Goal: Check status: Check status

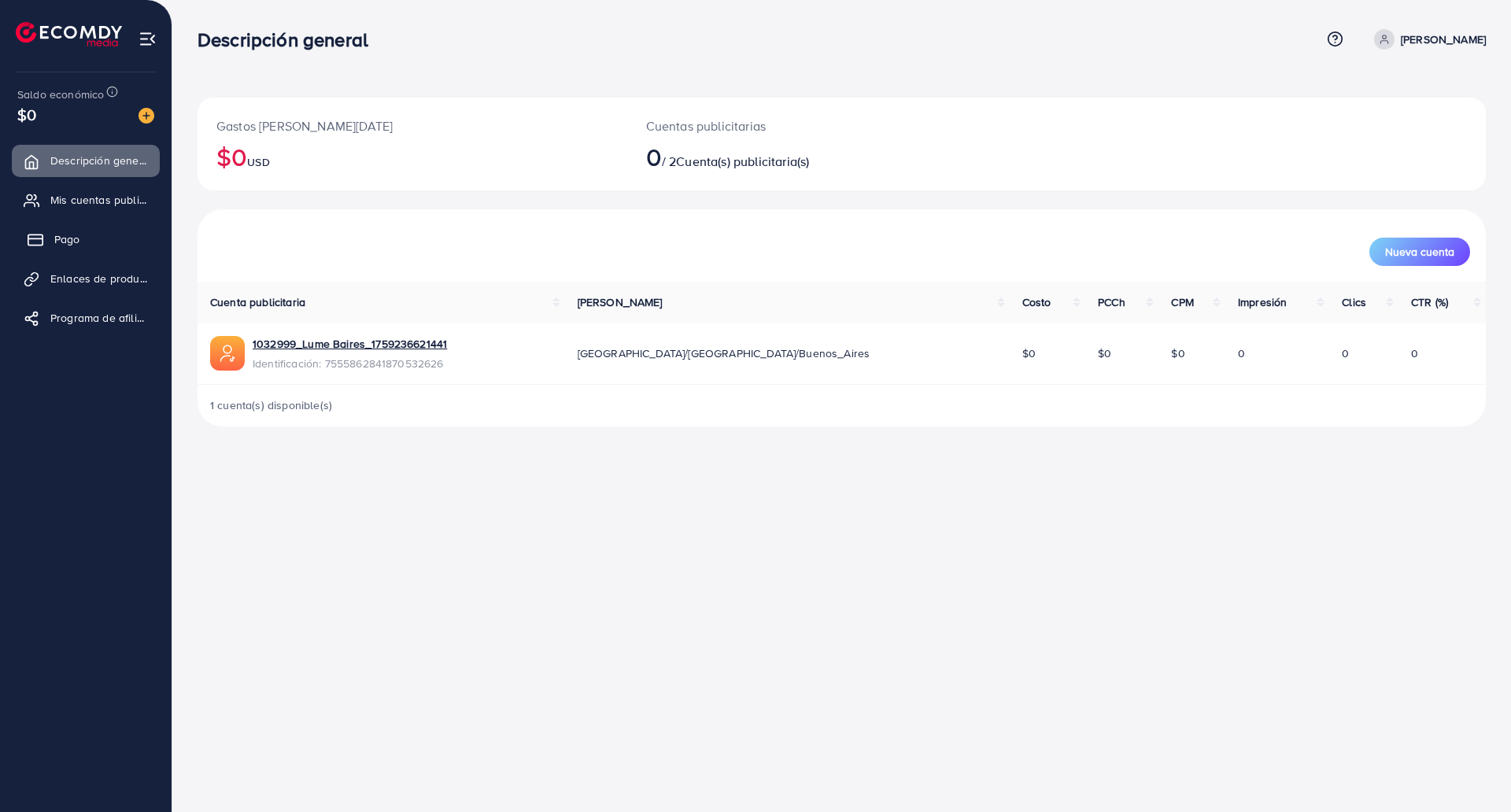
click at [60, 244] on font "Pago" at bounding box center [67, 239] width 26 height 16
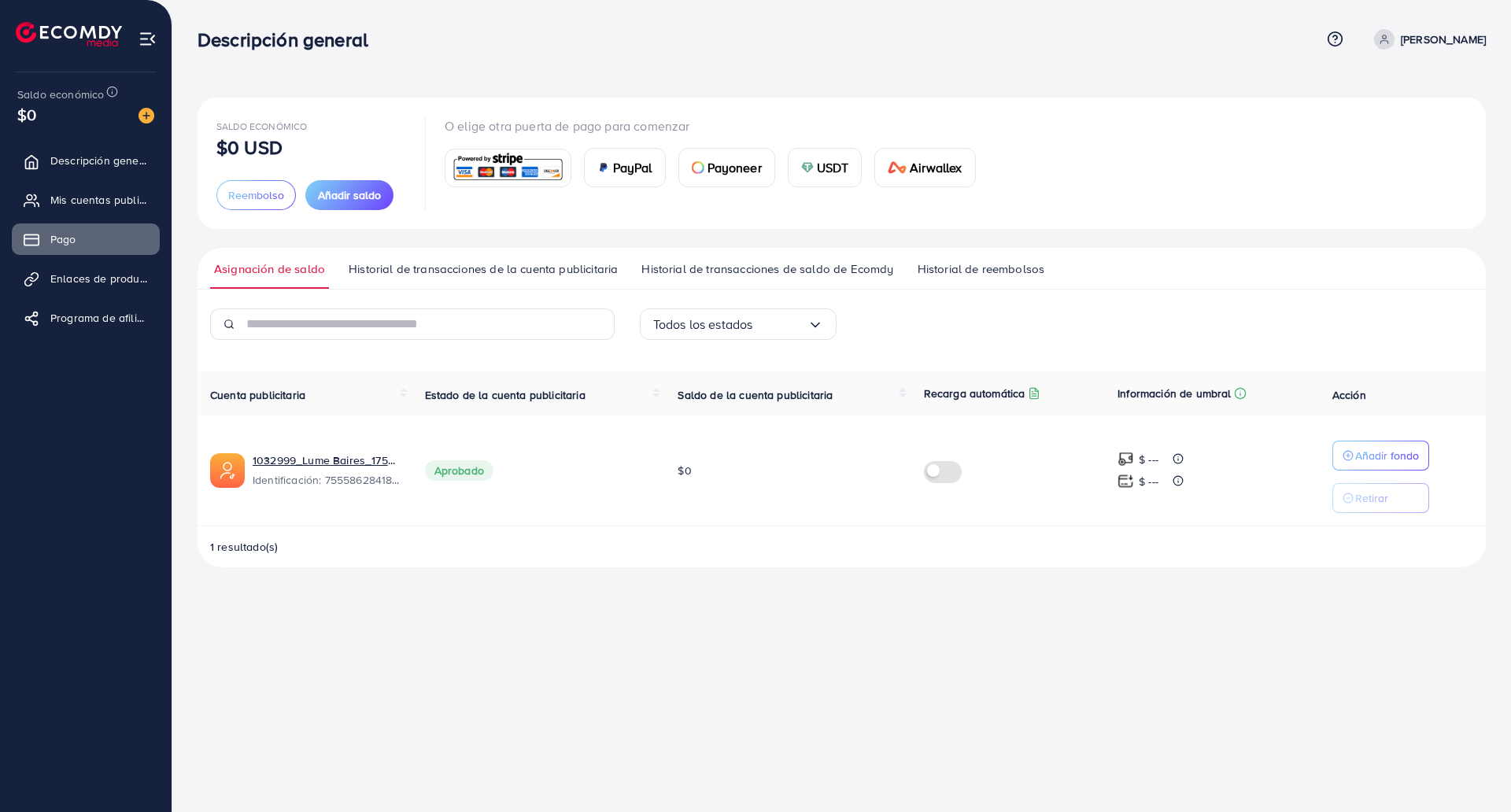
click at [724, 323] on div "Todos los estados" at bounding box center [729, 324] width 154 height 24
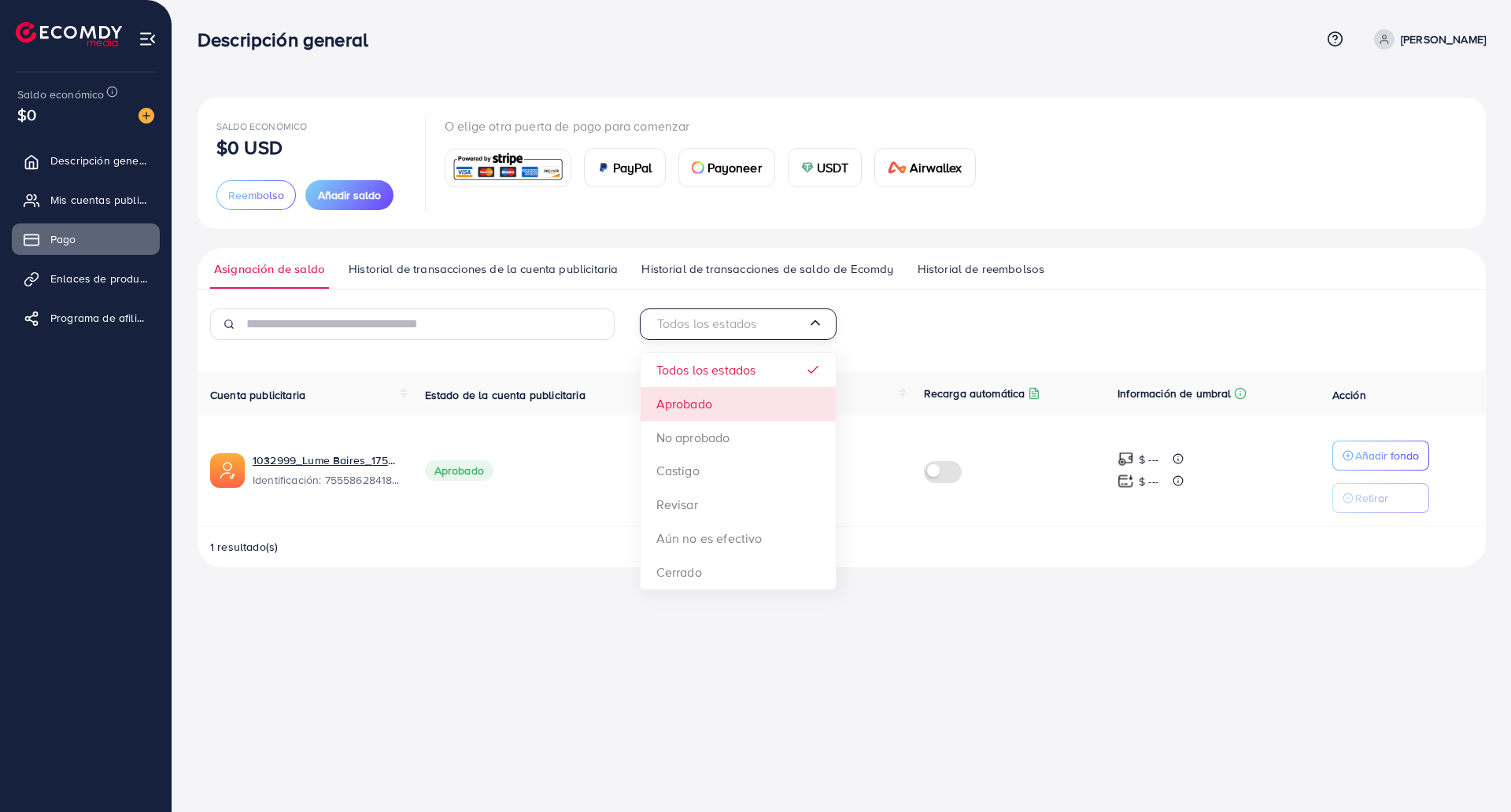
click at [674, 403] on div "Todos los estados Cargando... Todos los estados Aprobado No aprobado Castigo Re…" at bounding box center [841, 438] width 1288 height 259
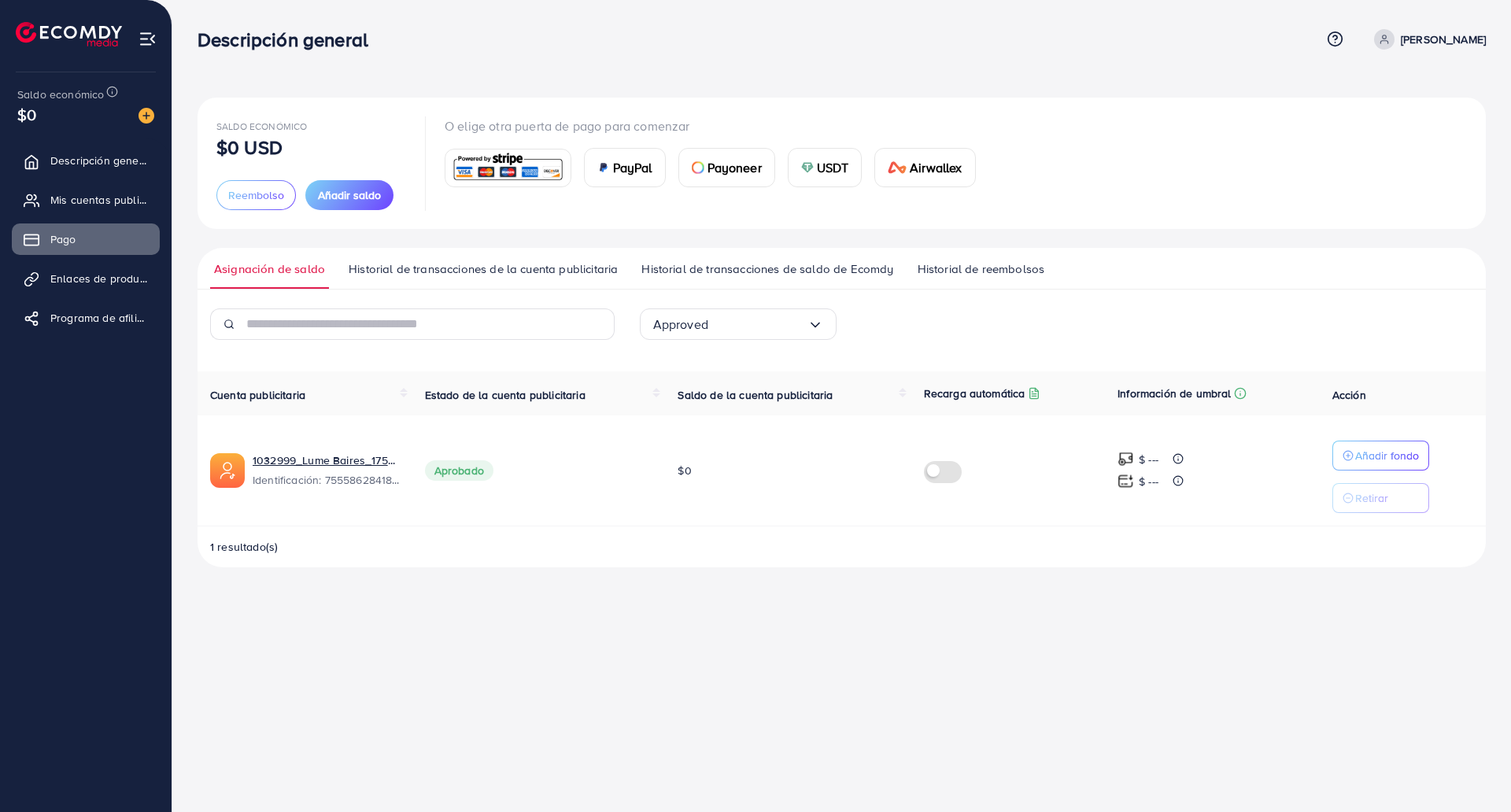
click at [441, 264] on font "Historial de transacciones de la cuenta publicitaria" at bounding box center [482, 269] width 269 height 17
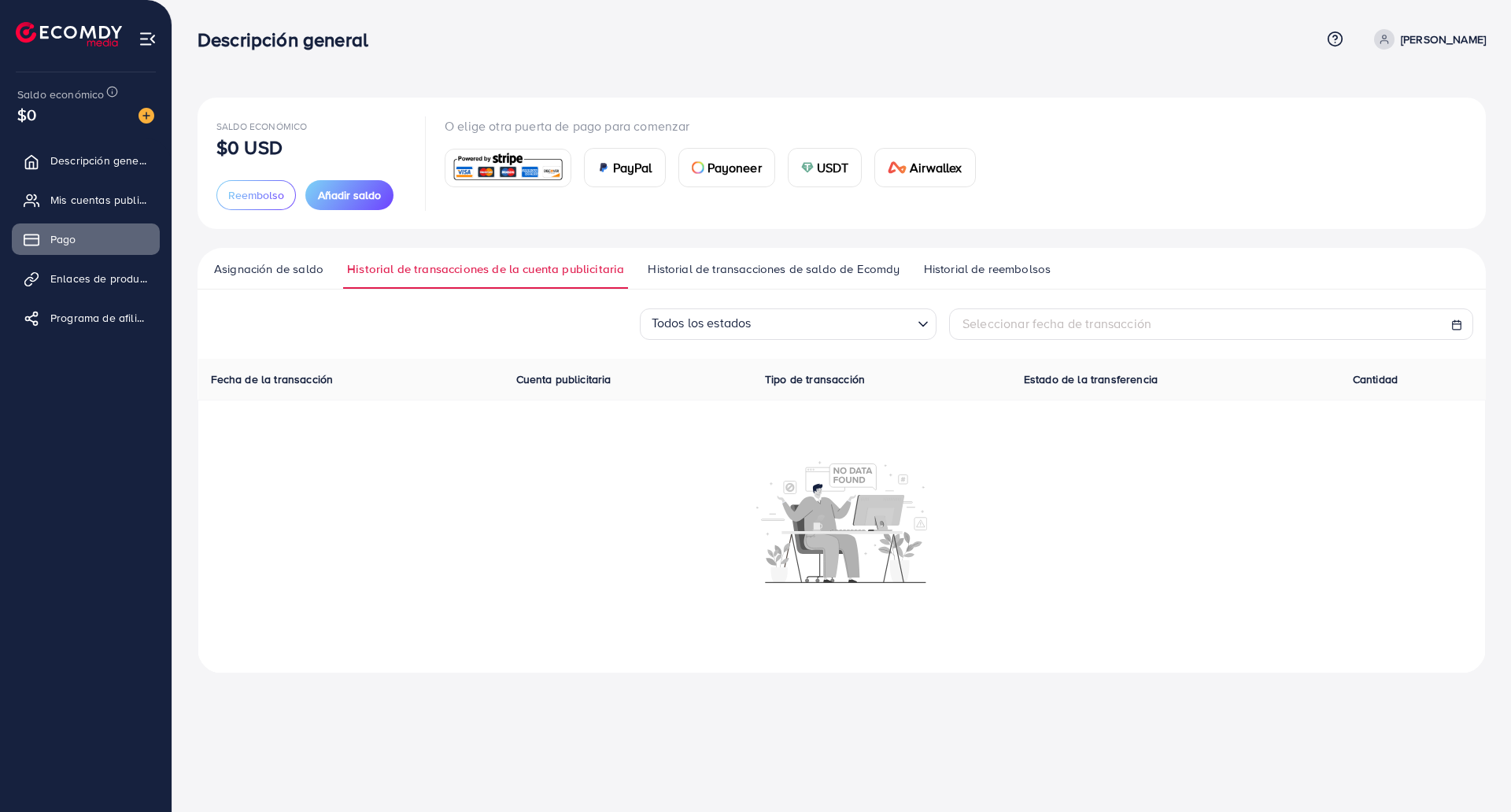
click at [825, 255] on ul "Asignación de saldo Historial de transacciones de la cuenta publicitaria Histor…" at bounding box center [841, 268] width 1288 height 41
click at [811, 274] on font "Historial de transacciones de saldo de Ecomdy" at bounding box center [773, 269] width 252 height 17
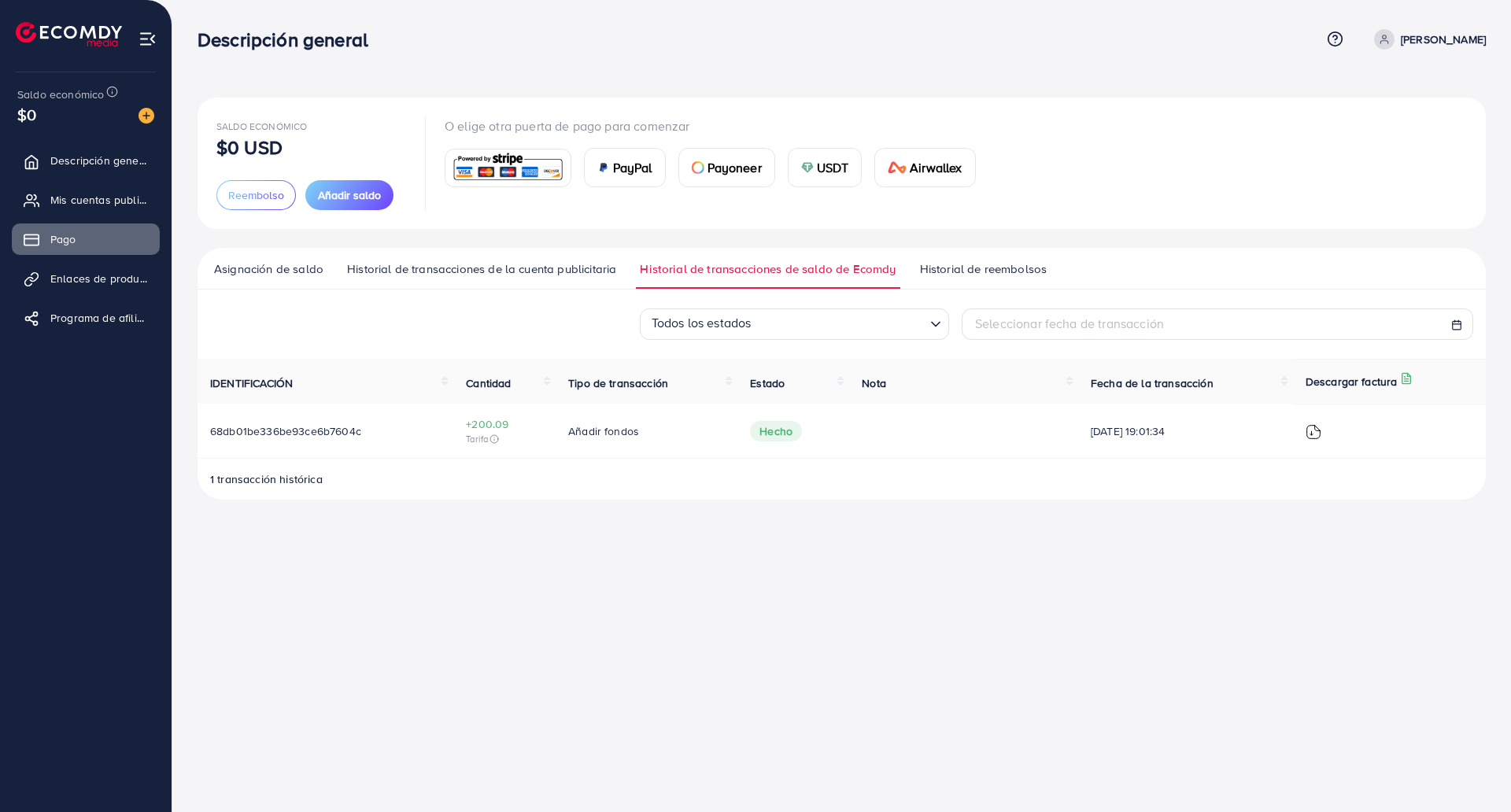
click at [1013, 270] on font "Historial de reembolsos" at bounding box center [983, 269] width 127 height 17
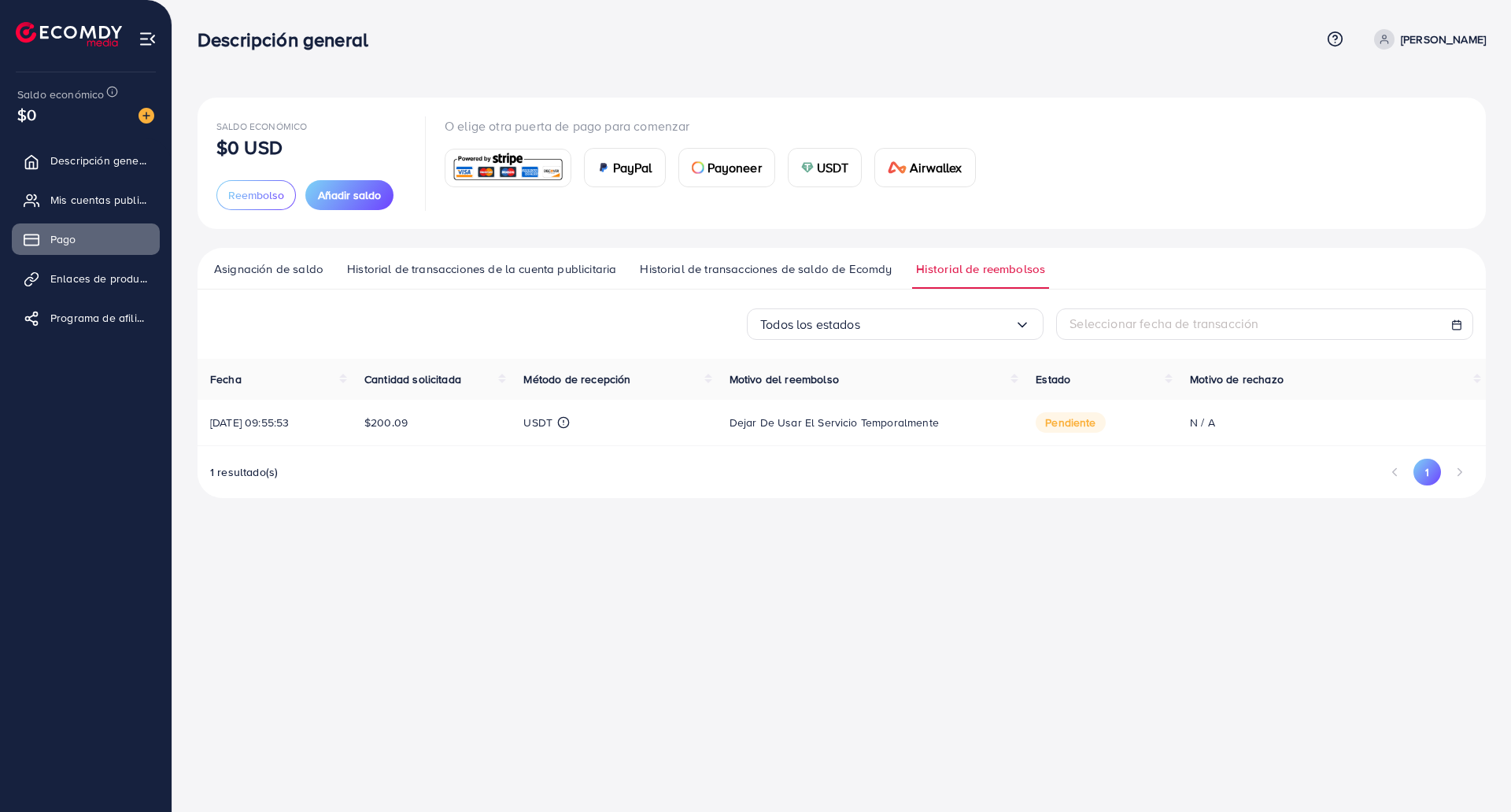
click at [1087, 417] on font "pendiente" at bounding box center [1070, 422] width 51 height 16
click at [270, 421] on font "30/09/2025, 09:55:53" at bounding box center [249, 422] width 78 height 16
drag, startPoint x: 394, startPoint y: 429, endPoint x: 428, endPoint y: 425, distance: 34.2
click at [428, 425] on td "$200.09" at bounding box center [431, 422] width 159 height 46
click at [509, 544] on div "Descripción general Centro de ayuda Contactar con soporte técnico Planes y prec…" at bounding box center [756, 406] width 1511 height 812
